Goal: Information Seeking & Learning: Learn about a topic

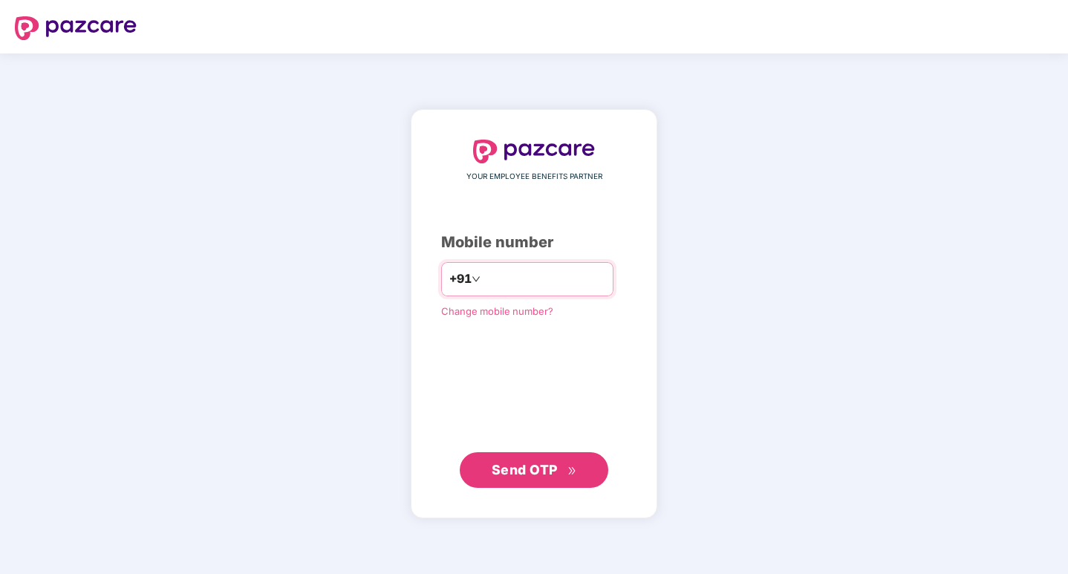
type input "**********"
click at [551, 478] on span "Send OTP" at bounding box center [534, 470] width 85 height 21
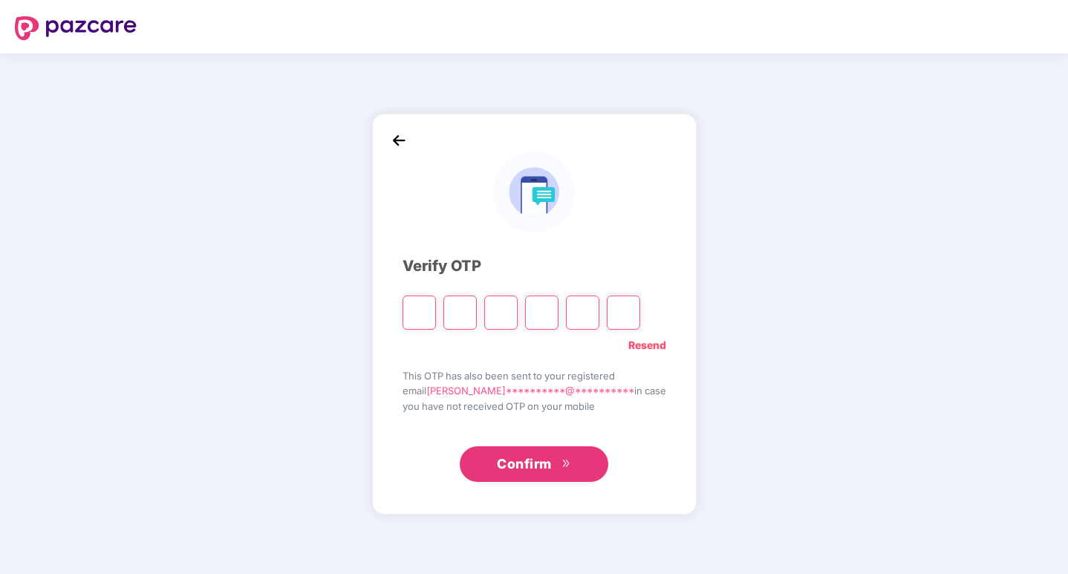
type input "*"
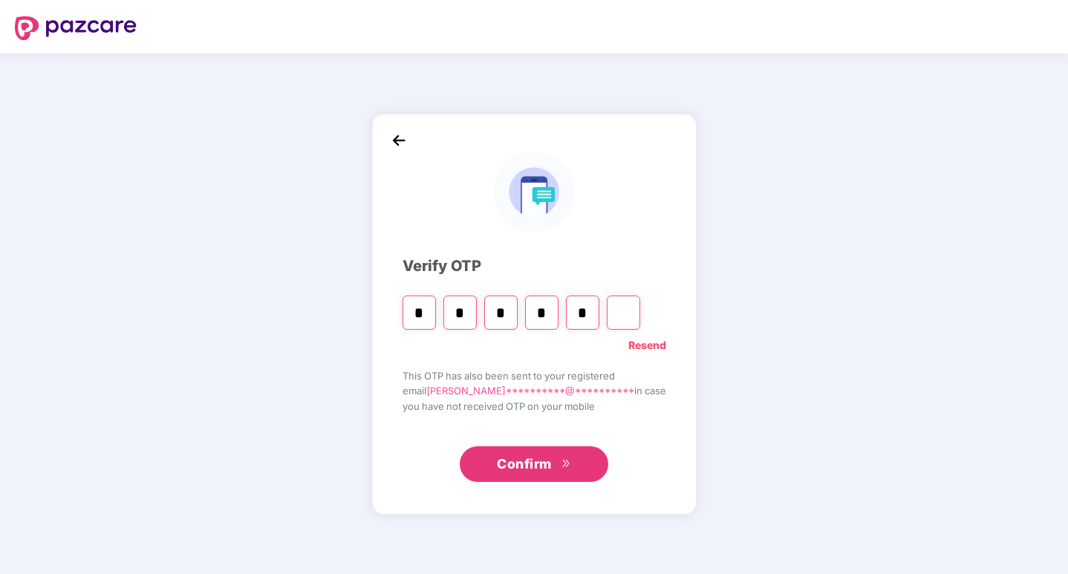
type input "*"
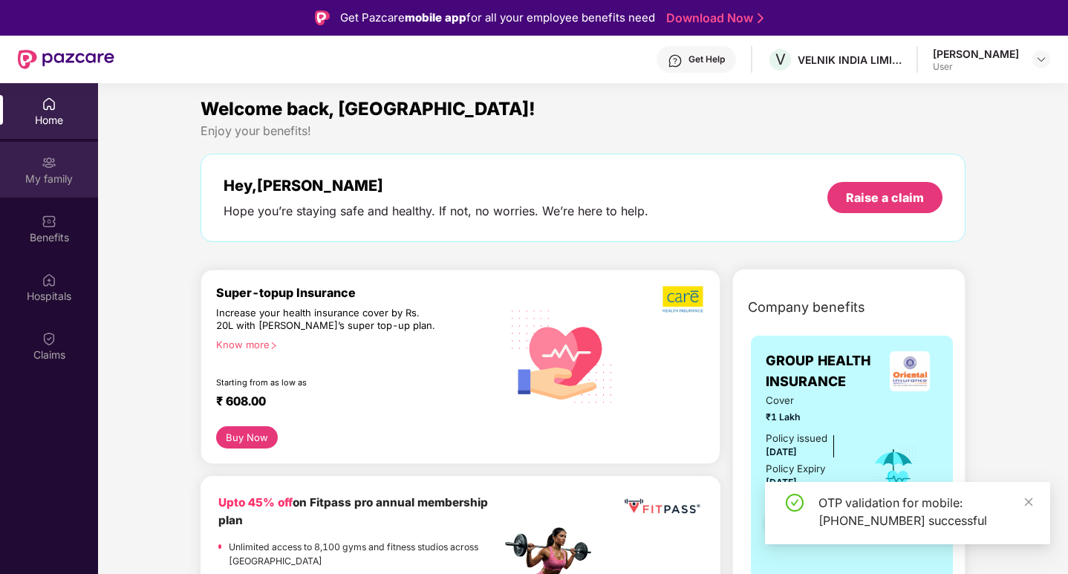
click at [48, 172] on div "My family" at bounding box center [49, 179] width 98 height 15
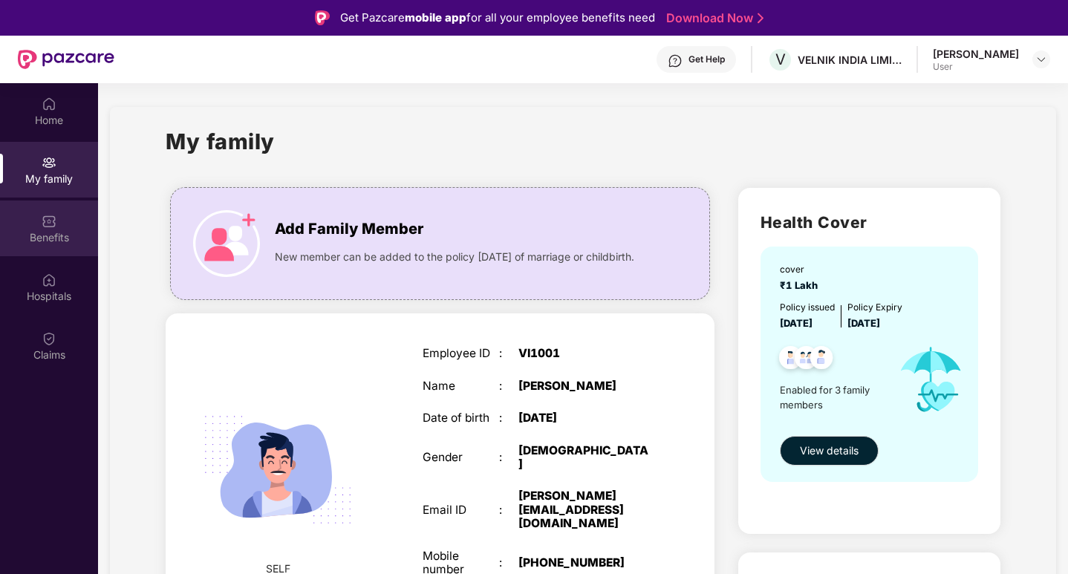
click at [63, 233] on div "Benefits" at bounding box center [49, 237] width 98 height 15
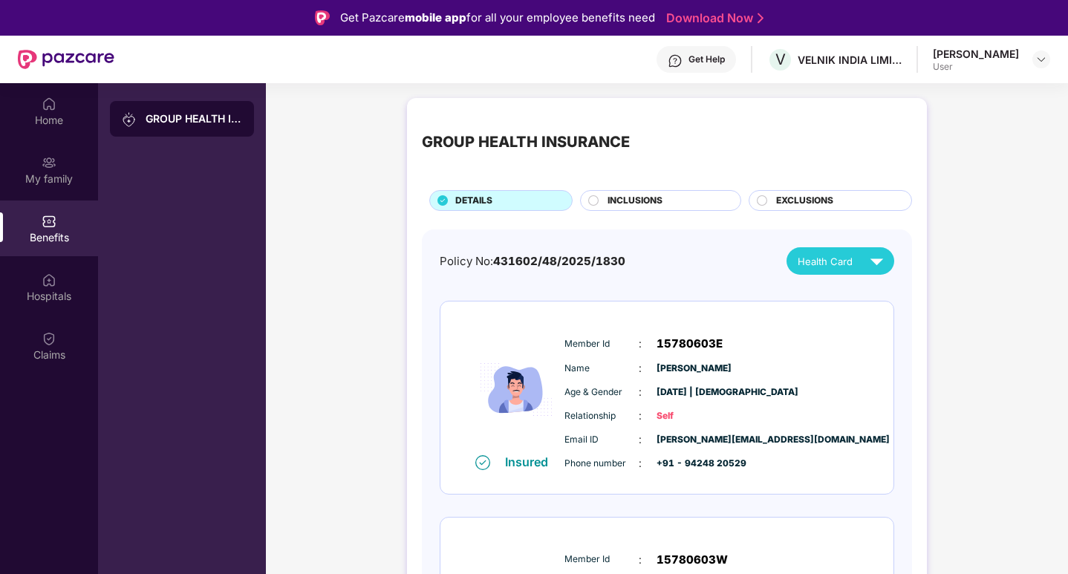
click at [831, 262] on span "Health Card" at bounding box center [825, 261] width 55 height 15
click at [849, 289] on div "[PERSON_NAME]" at bounding box center [827, 296] width 97 height 16
click at [876, 295] on img at bounding box center [870, 295] width 11 height 11
click at [57, 293] on div "Hospitals" at bounding box center [49, 296] width 98 height 15
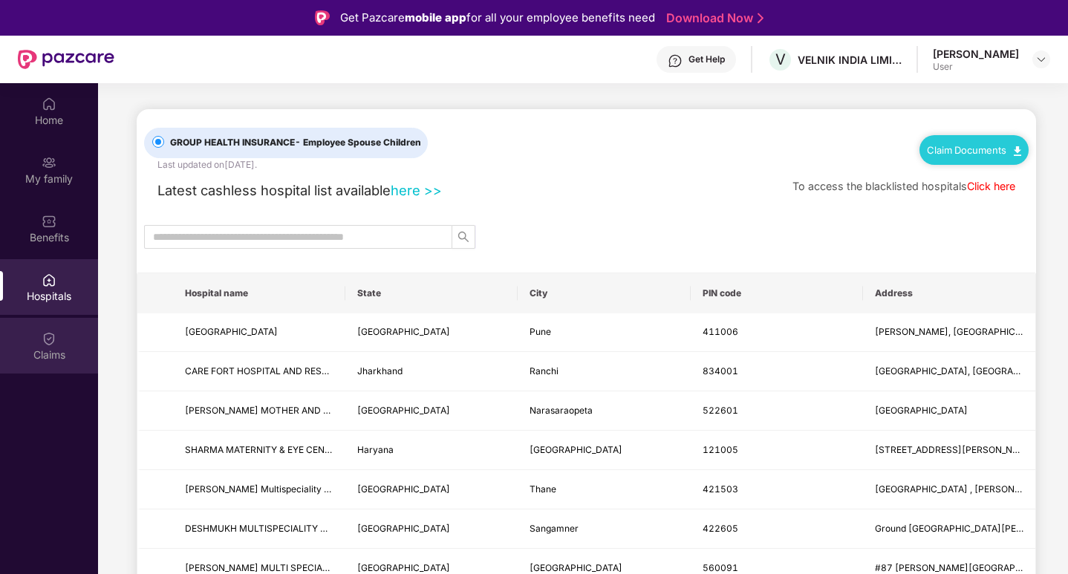
click at [48, 353] on div "Claims" at bounding box center [49, 355] width 98 height 15
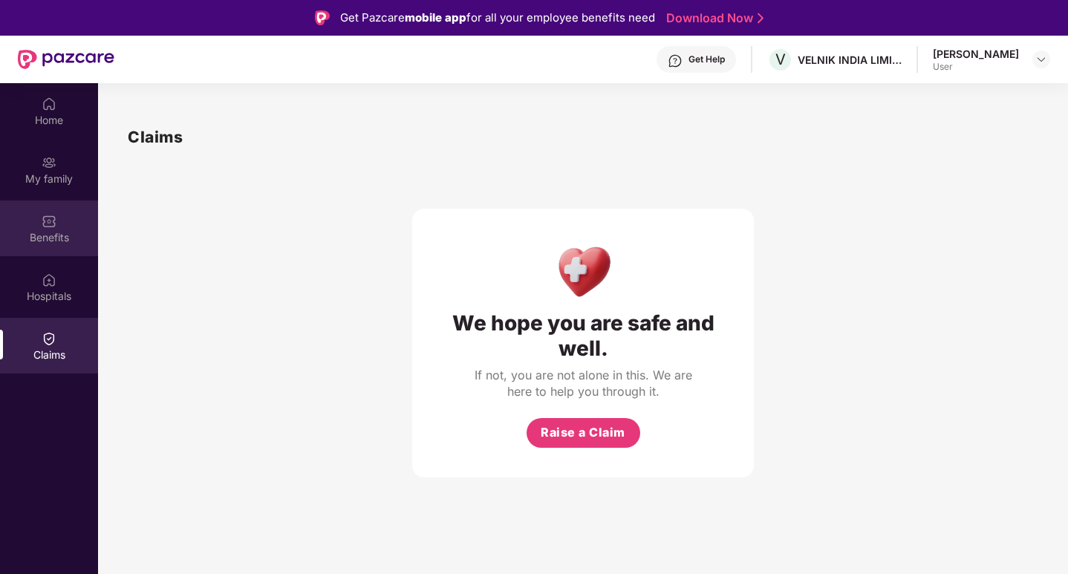
click at [41, 207] on div "Benefits" at bounding box center [49, 229] width 98 height 56
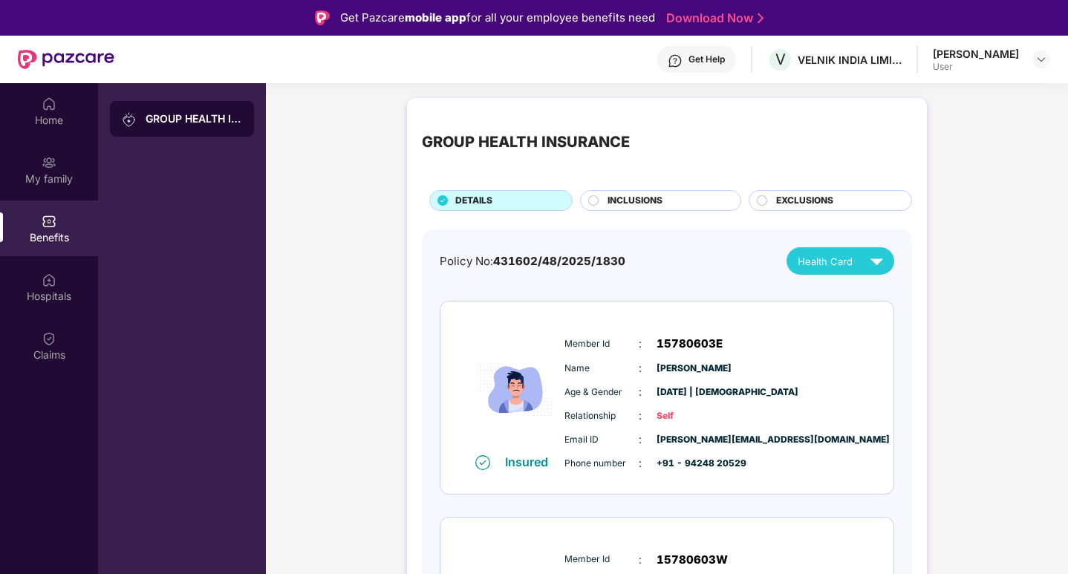
click at [819, 193] on div "EXCLUSIONS" at bounding box center [830, 200] width 163 height 21
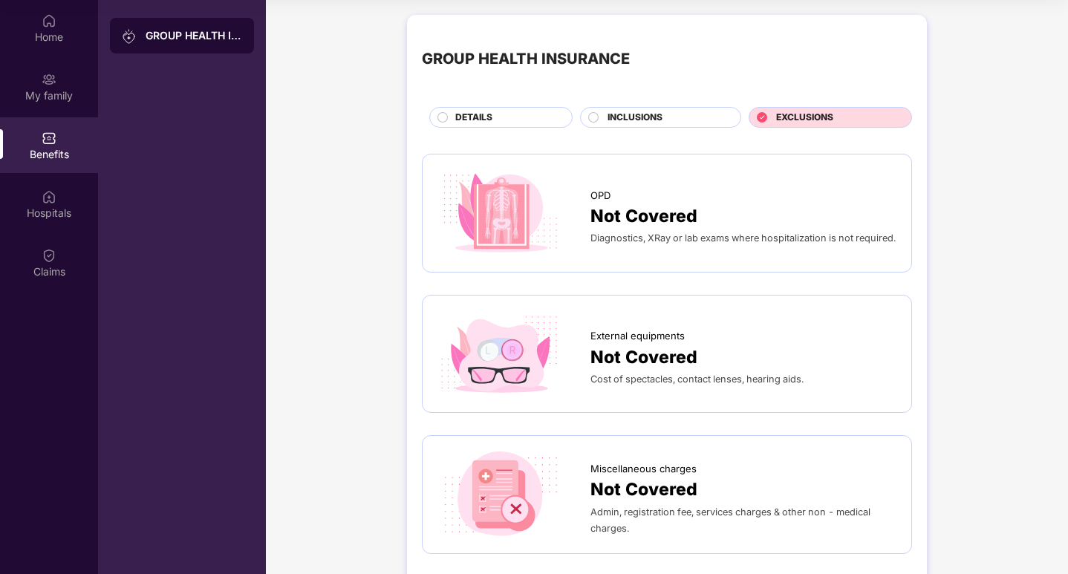
click at [671, 125] on div "INCLUSIONS" at bounding box center [666, 119] width 133 height 16
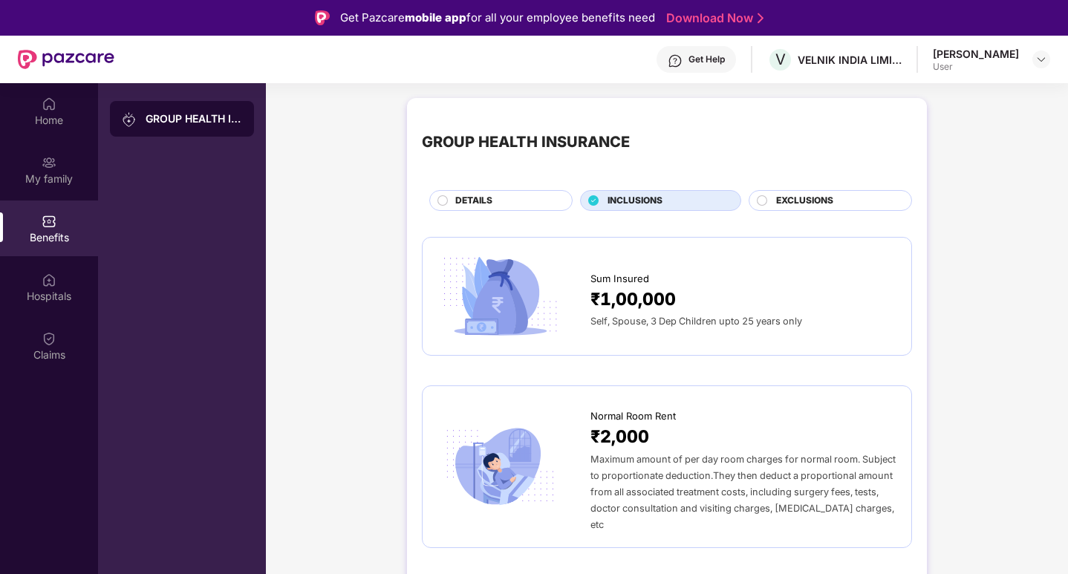
click at [484, 189] on div "GROUP HEALTH INSURANCE DETAILS INCLUSIONS EXCLUSIONS" at bounding box center [667, 162] width 490 height 98
click at [470, 195] on span "DETAILS" at bounding box center [473, 201] width 37 height 14
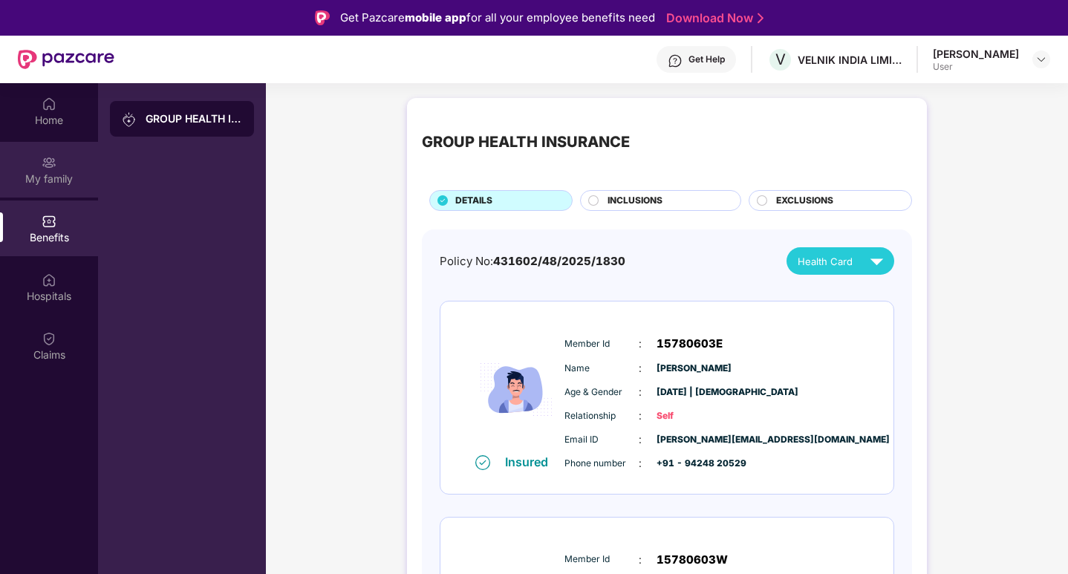
click at [59, 172] on div "My family" at bounding box center [49, 179] width 98 height 15
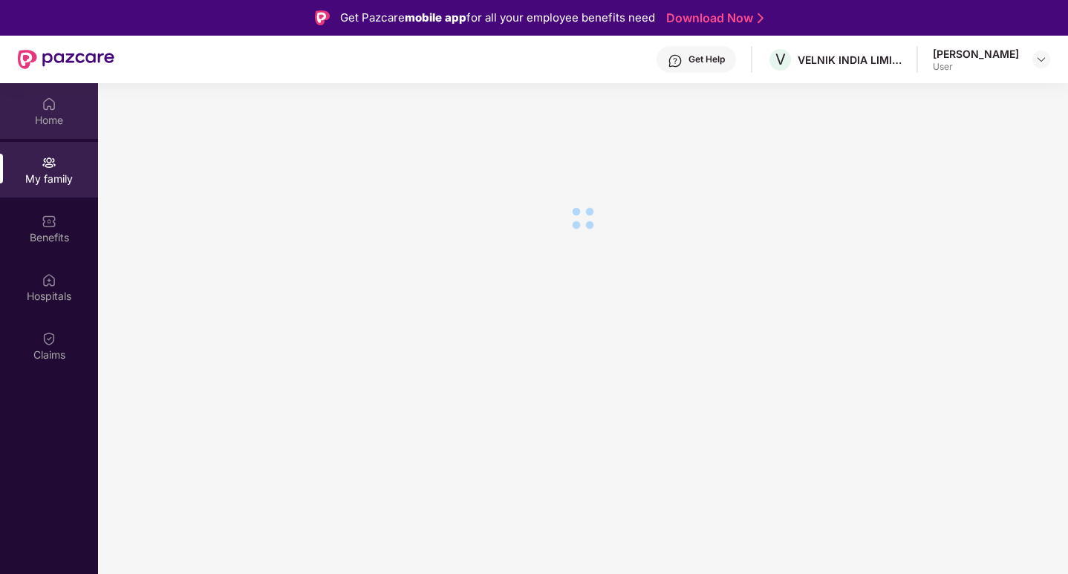
click at [64, 123] on div "Home" at bounding box center [49, 120] width 98 height 15
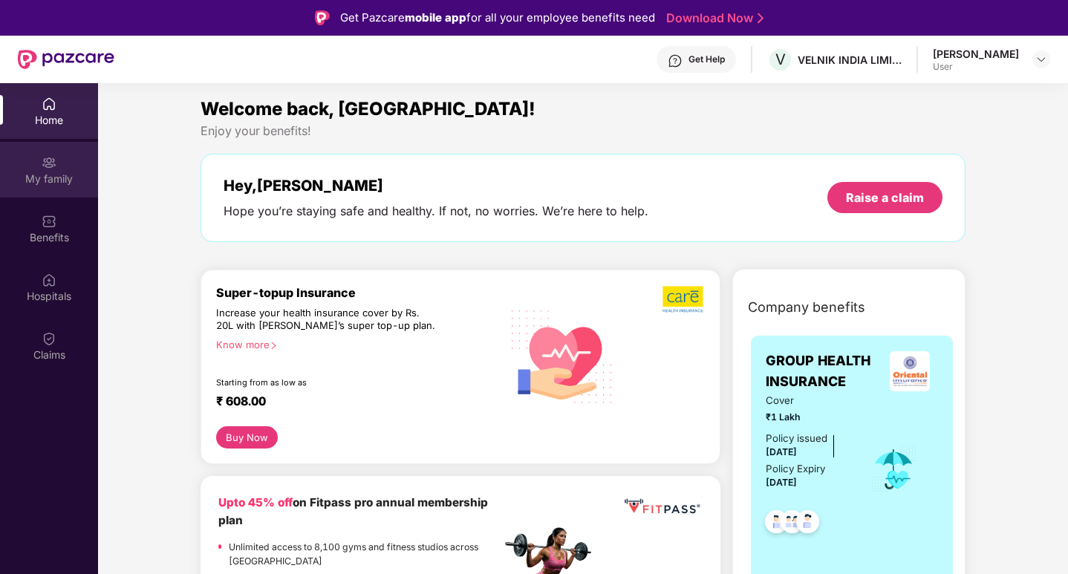
click at [56, 180] on div "My family" at bounding box center [49, 179] width 98 height 15
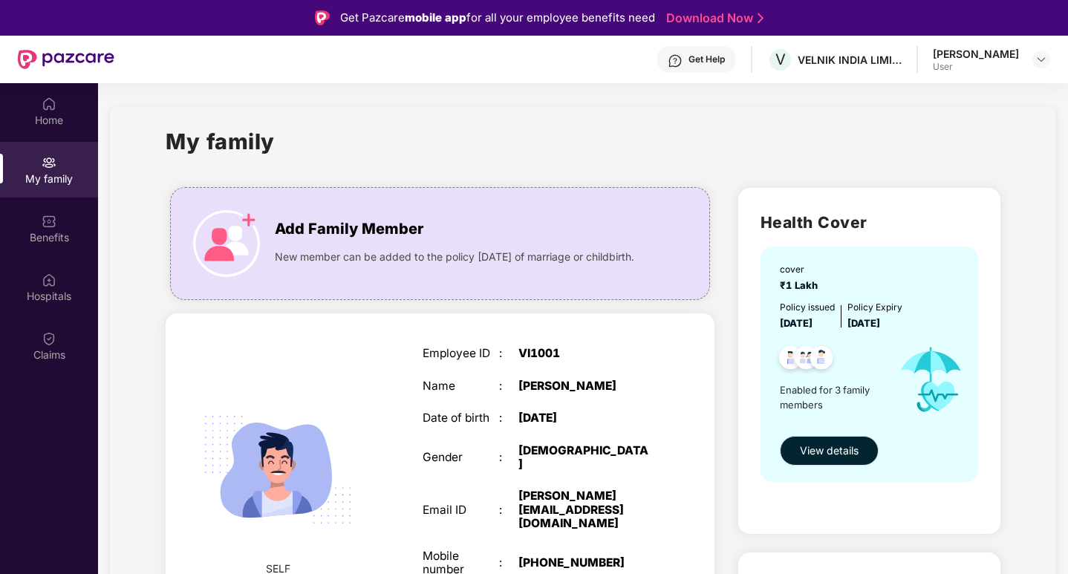
click at [819, 455] on span "View details" at bounding box center [829, 451] width 59 height 16
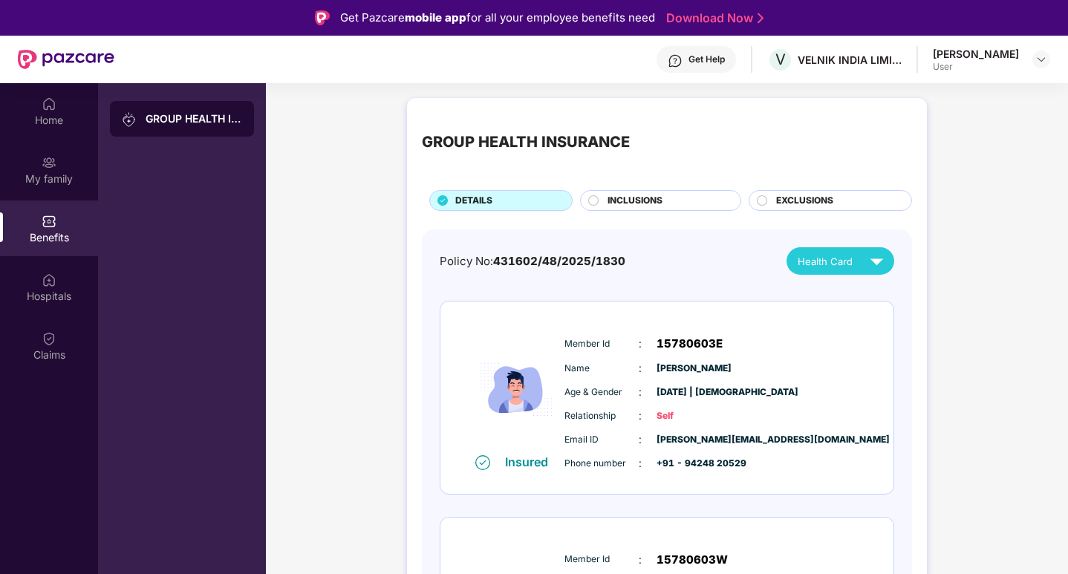
click at [657, 195] on span "INCLUSIONS" at bounding box center [635, 201] width 55 height 14
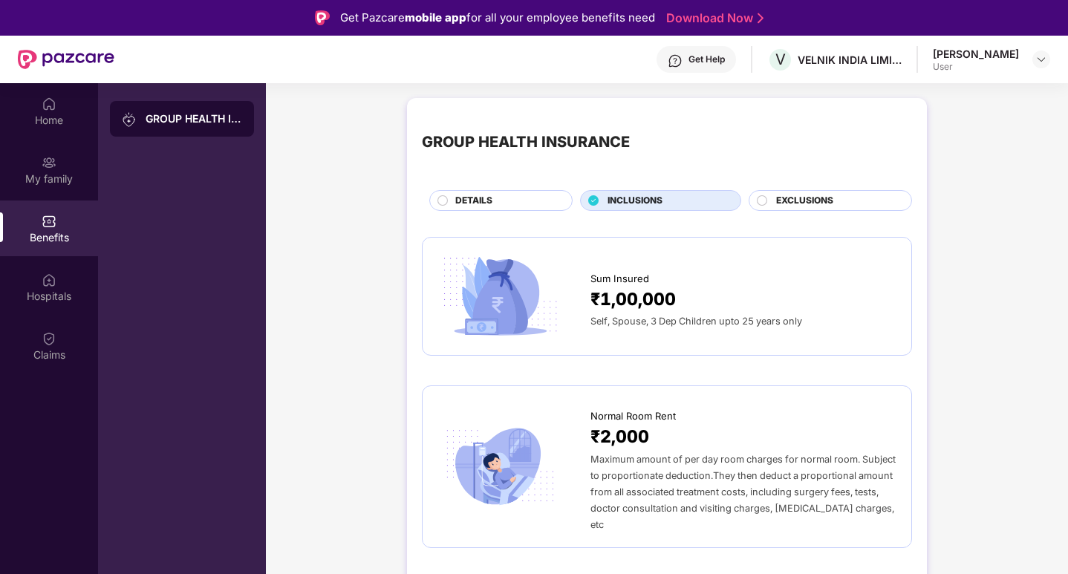
click at [789, 202] on span "EXCLUSIONS" at bounding box center [804, 201] width 57 height 14
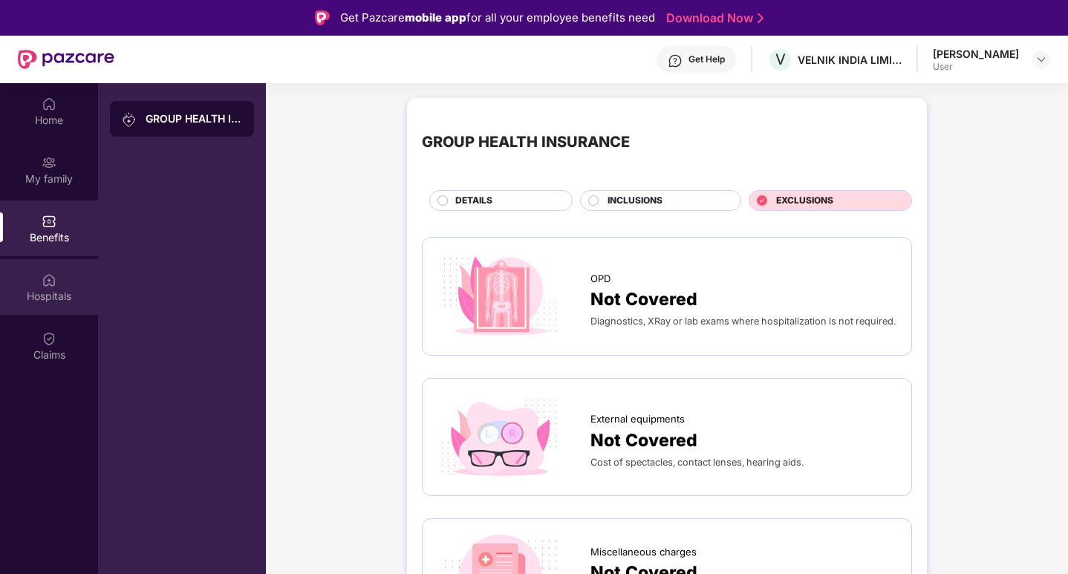
click at [53, 300] on div "Hospitals" at bounding box center [49, 296] width 98 height 15
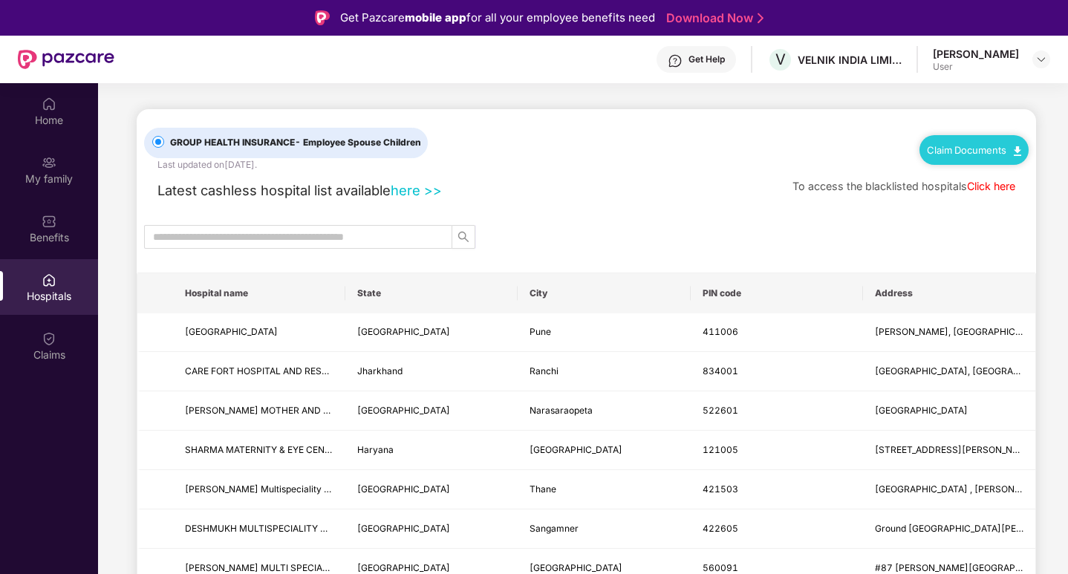
click at [51, 345] on img at bounding box center [49, 338] width 15 height 15
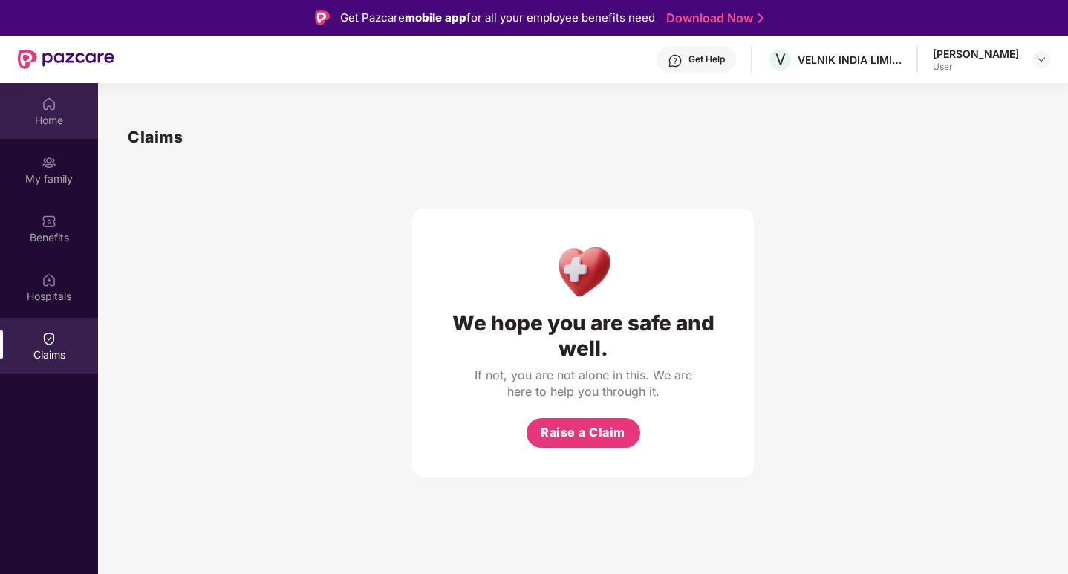
click at [49, 135] on div "Home" at bounding box center [49, 111] width 98 height 56
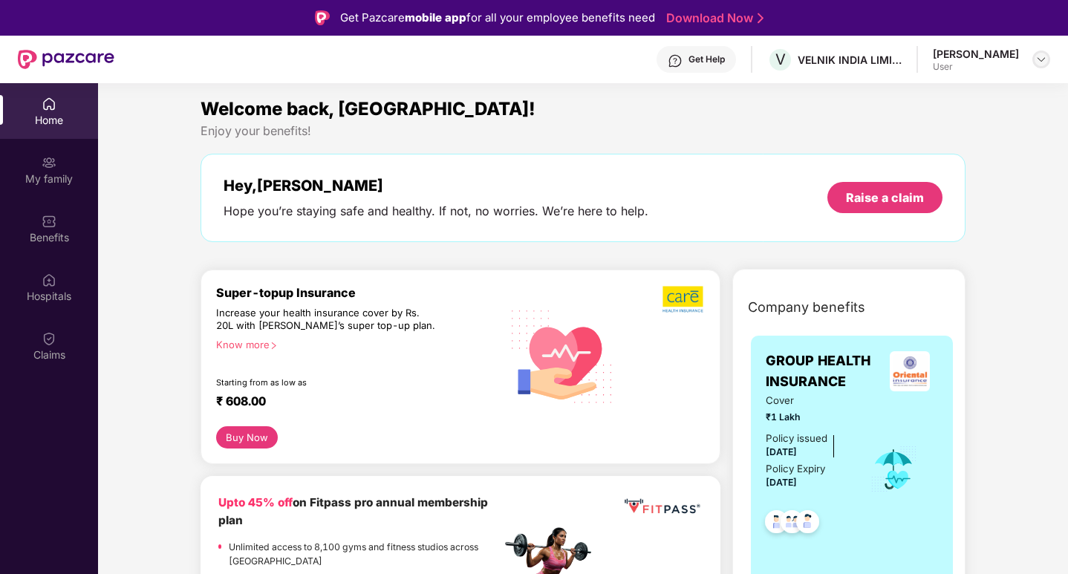
click at [1039, 53] on div at bounding box center [1042, 60] width 18 height 18
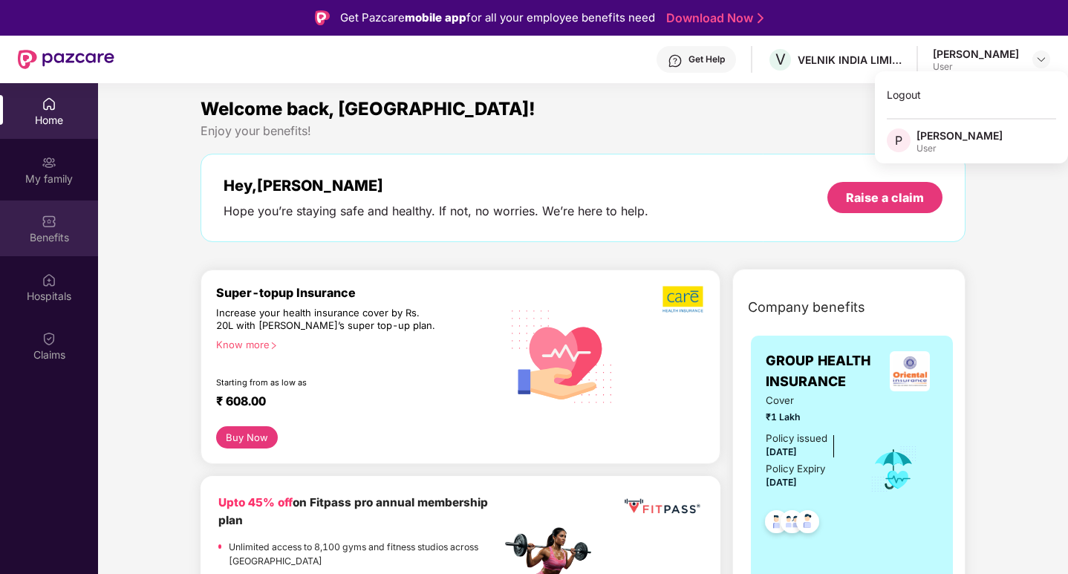
click at [67, 223] on div "Benefits" at bounding box center [49, 229] width 98 height 56
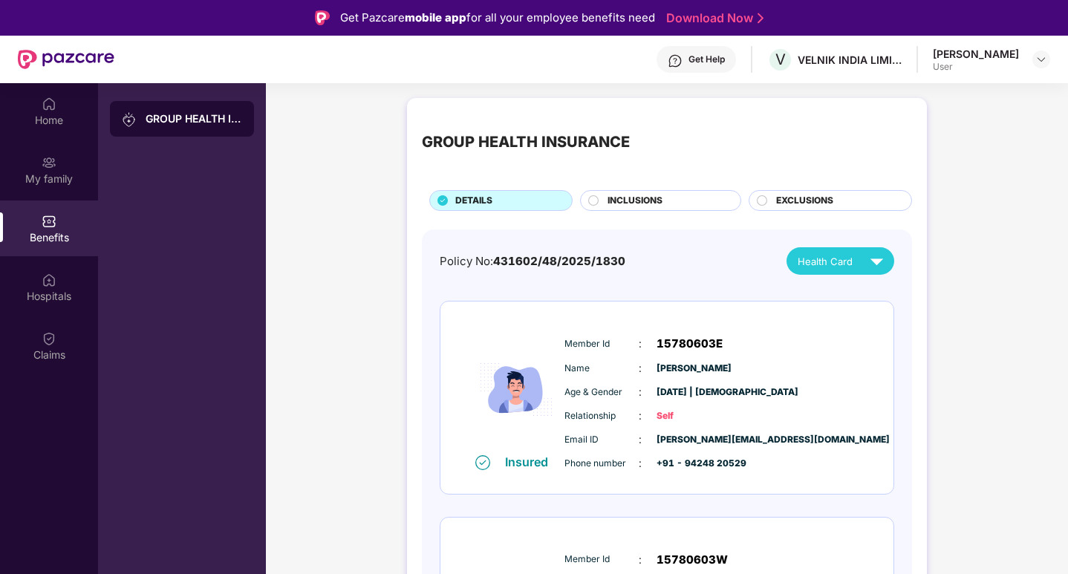
click at [668, 202] on div "INCLUSIONS" at bounding box center [666, 202] width 133 height 16
